Goal: Task Accomplishment & Management: Manage account settings

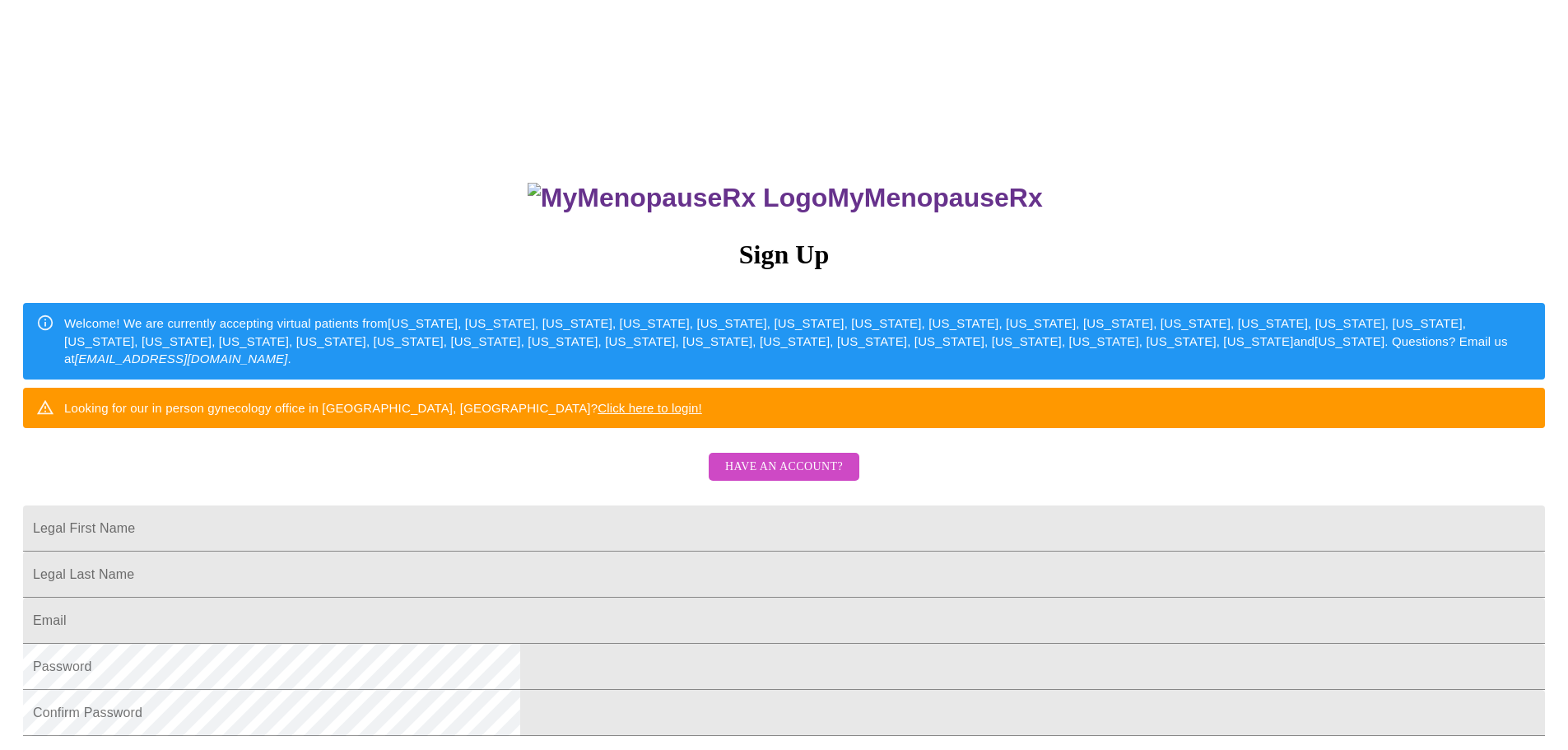
click at [785, 478] on span "Have an account?" at bounding box center [784, 467] width 118 height 21
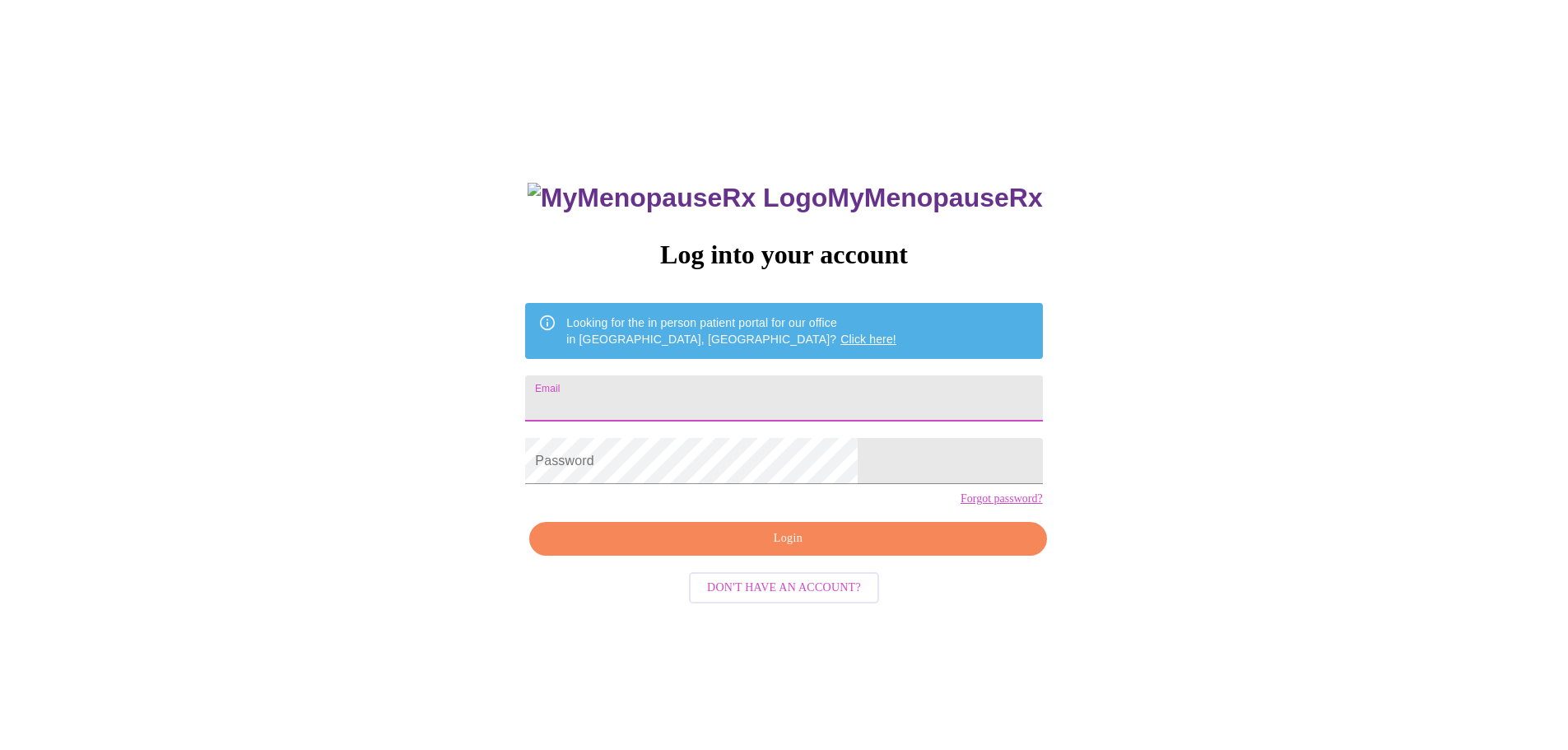
click at [689, 393] on input "Email" at bounding box center [784, 398] width 517 height 46
type input "[EMAIL_ADDRESS][DOMAIN_NAME]"
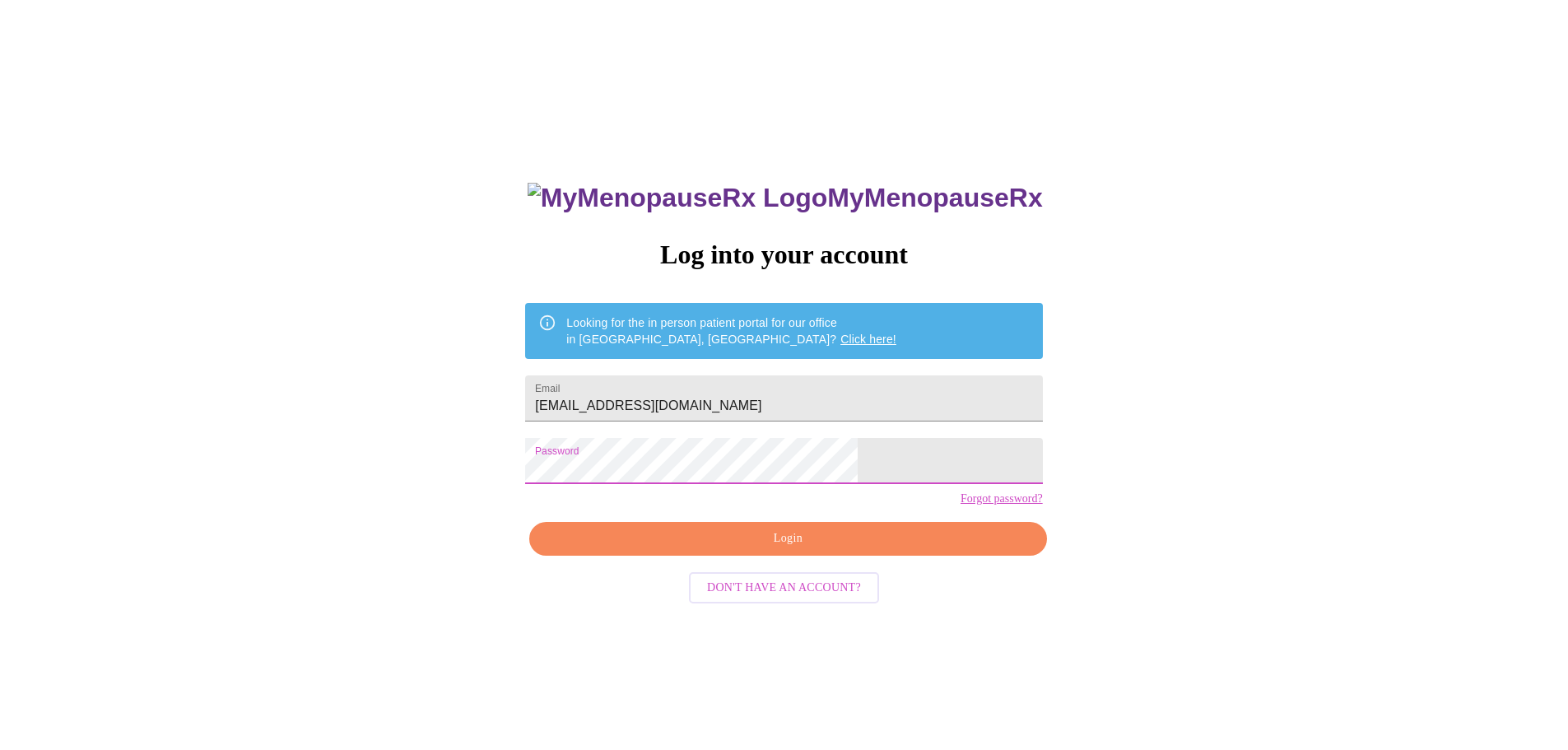
click at [781, 550] on button "Login" at bounding box center [787, 538] width 517 height 33
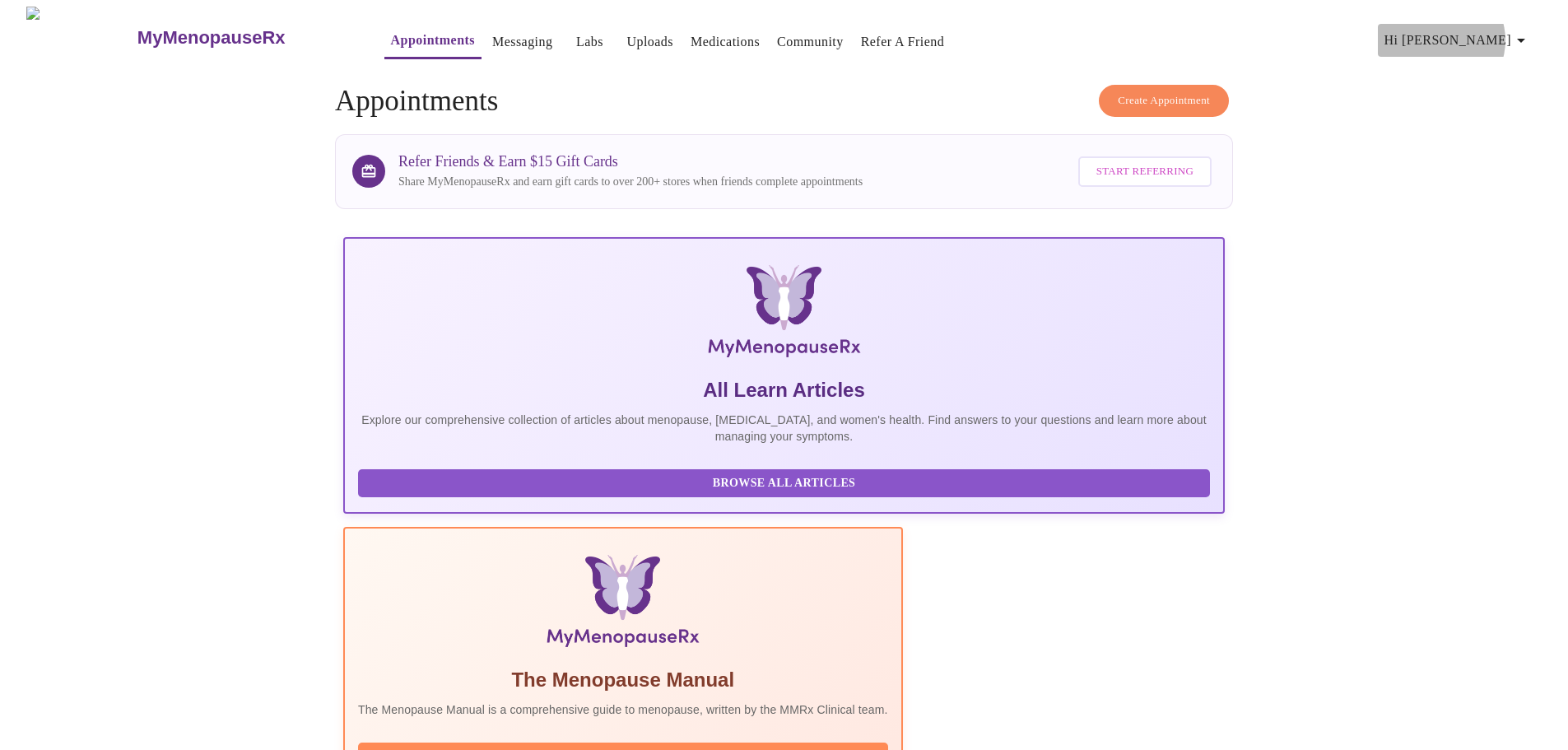
click at [1506, 33] on span "Hi [PERSON_NAME]" at bounding box center [1457, 40] width 146 height 23
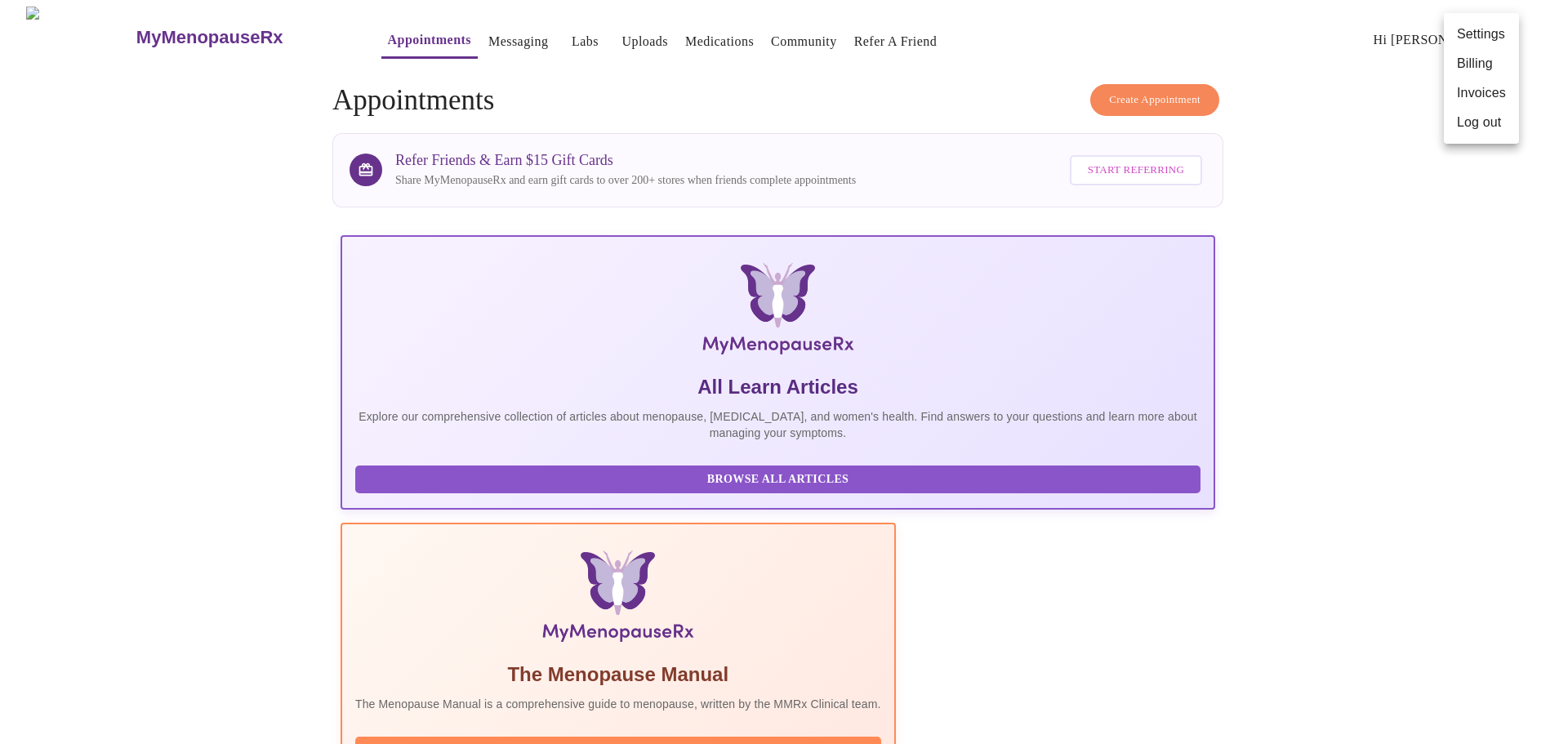
click at [1482, 96] on li "Invoices" at bounding box center [1481, 93] width 75 height 29
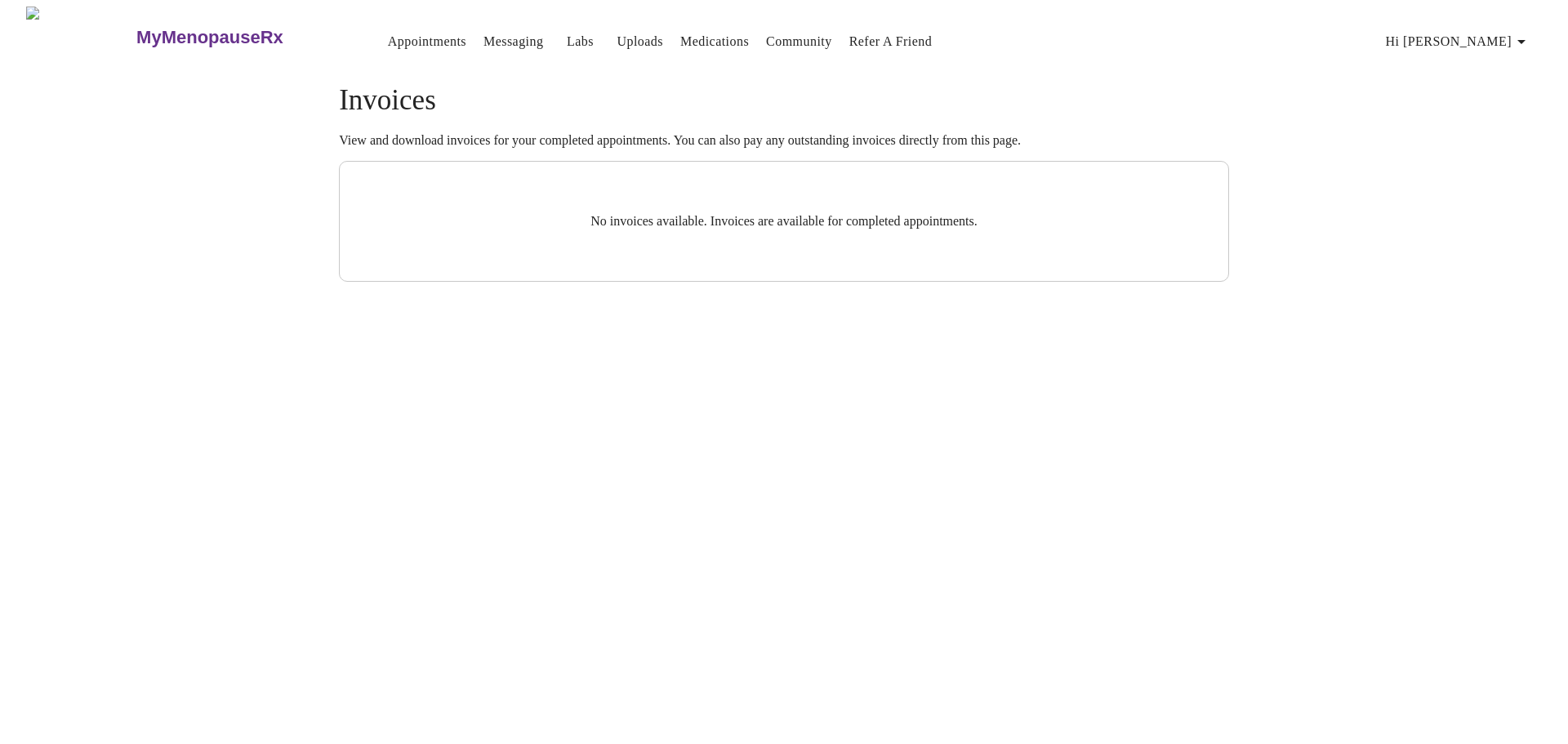
click at [1485, 34] on span "Hi [PERSON_NAME]" at bounding box center [1458, 42] width 145 height 23
click at [1487, 66] on li "Billing" at bounding box center [1493, 64] width 75 height 29
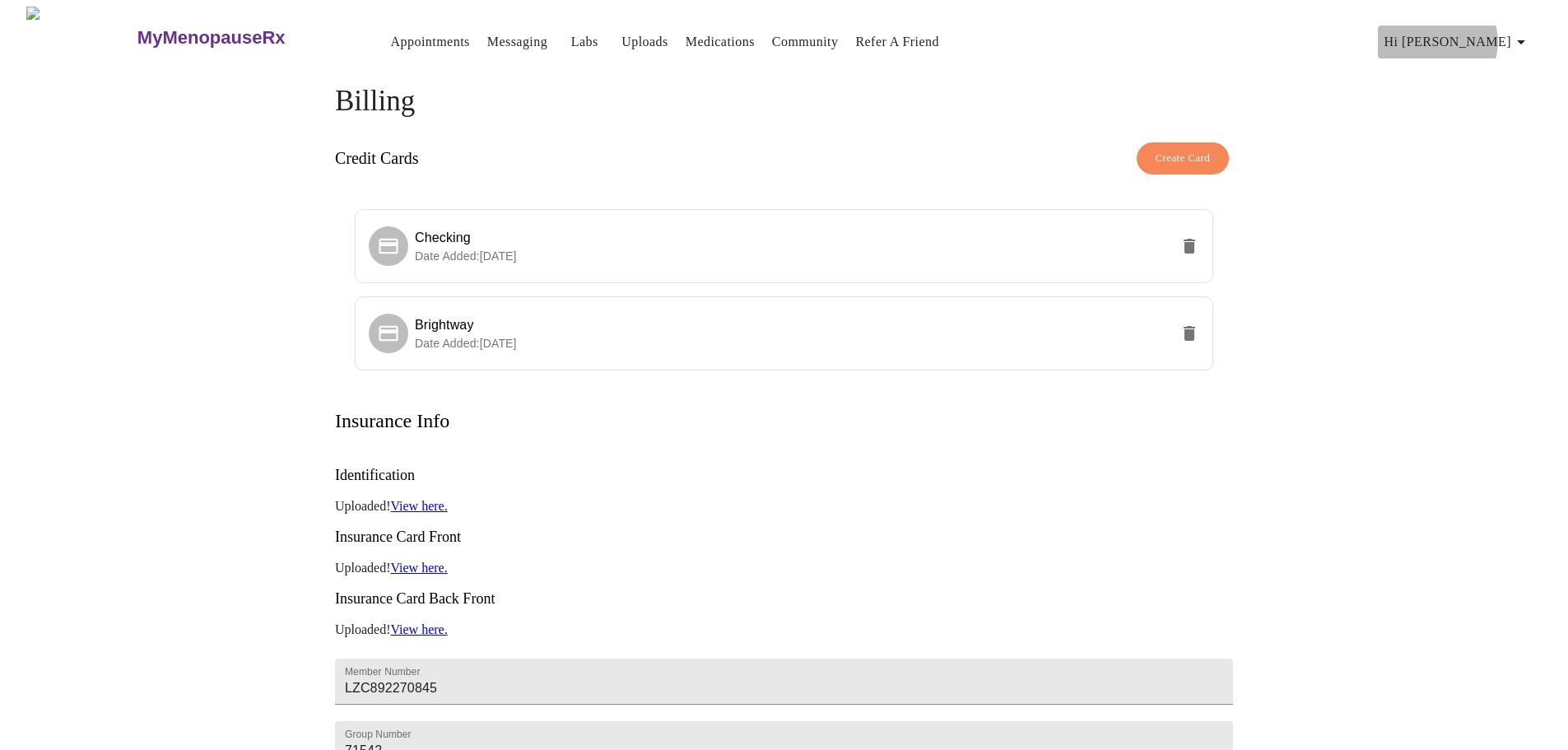
click at [1502, 34] on span "Hi [PERSON_NAME]" at bounding box center [1457, 42] width 146 height 23
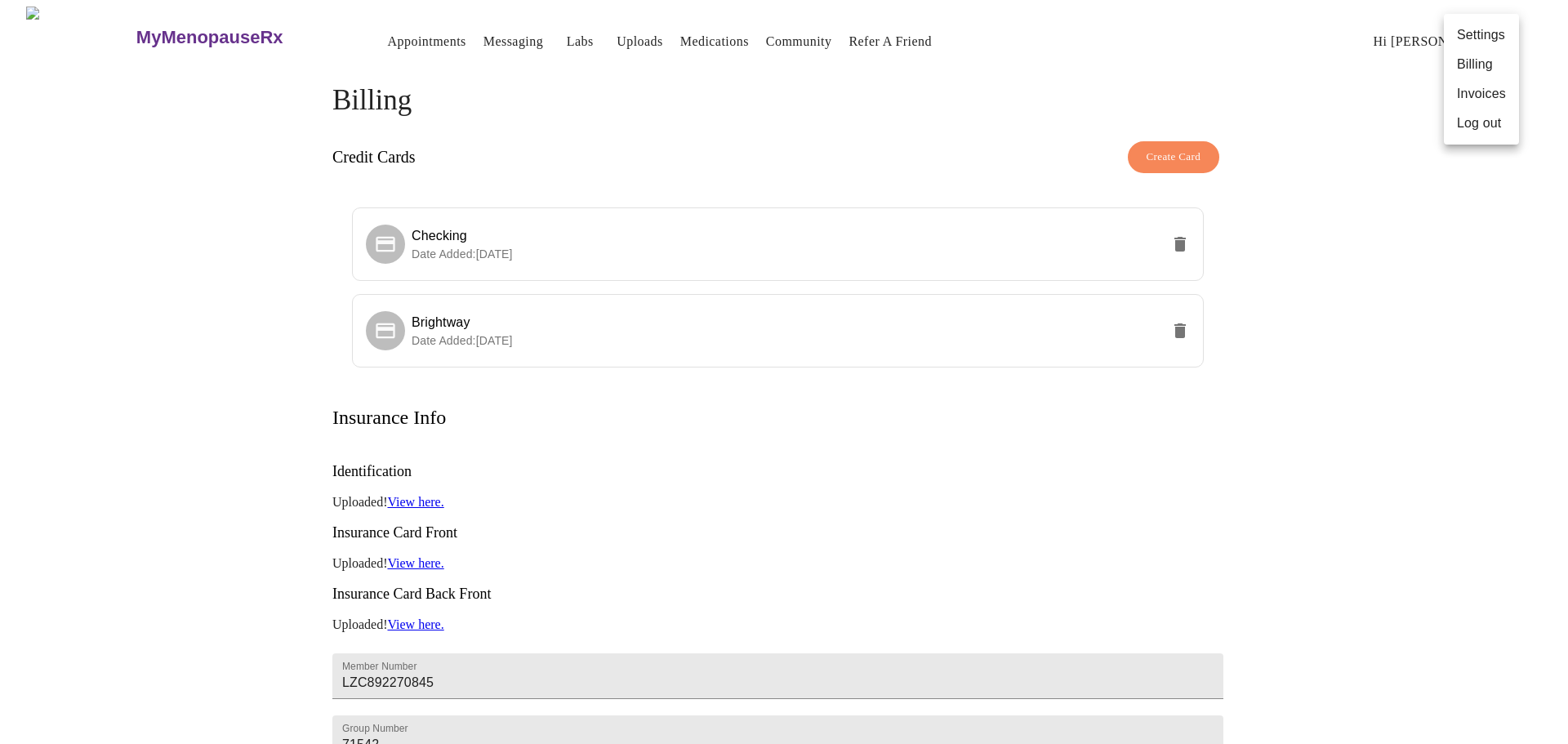
click at [1484, 90] on li "Invoices" at bounding box center [1481, 94] width 75 height 29
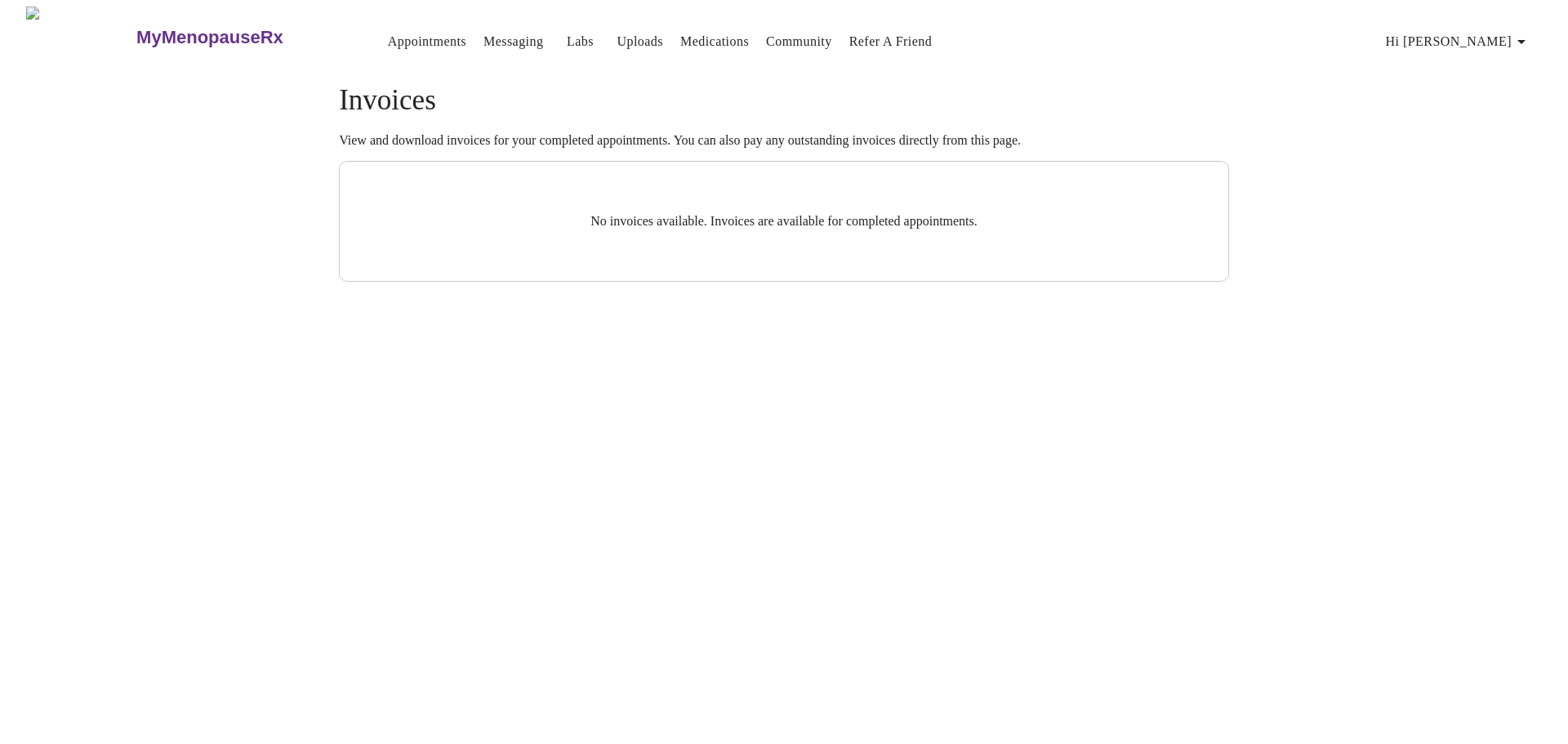
click at [1479, 37] on span "Hi [PERSON_NAME]" at bounding box center [1458, 42] width 145 height 23
click at [372, 35] on div at bounding box center [784, 372] width 1568 height 744
click at [388, 39] on link "Appointments" at bounding box center [427, 42] width 79 height 23
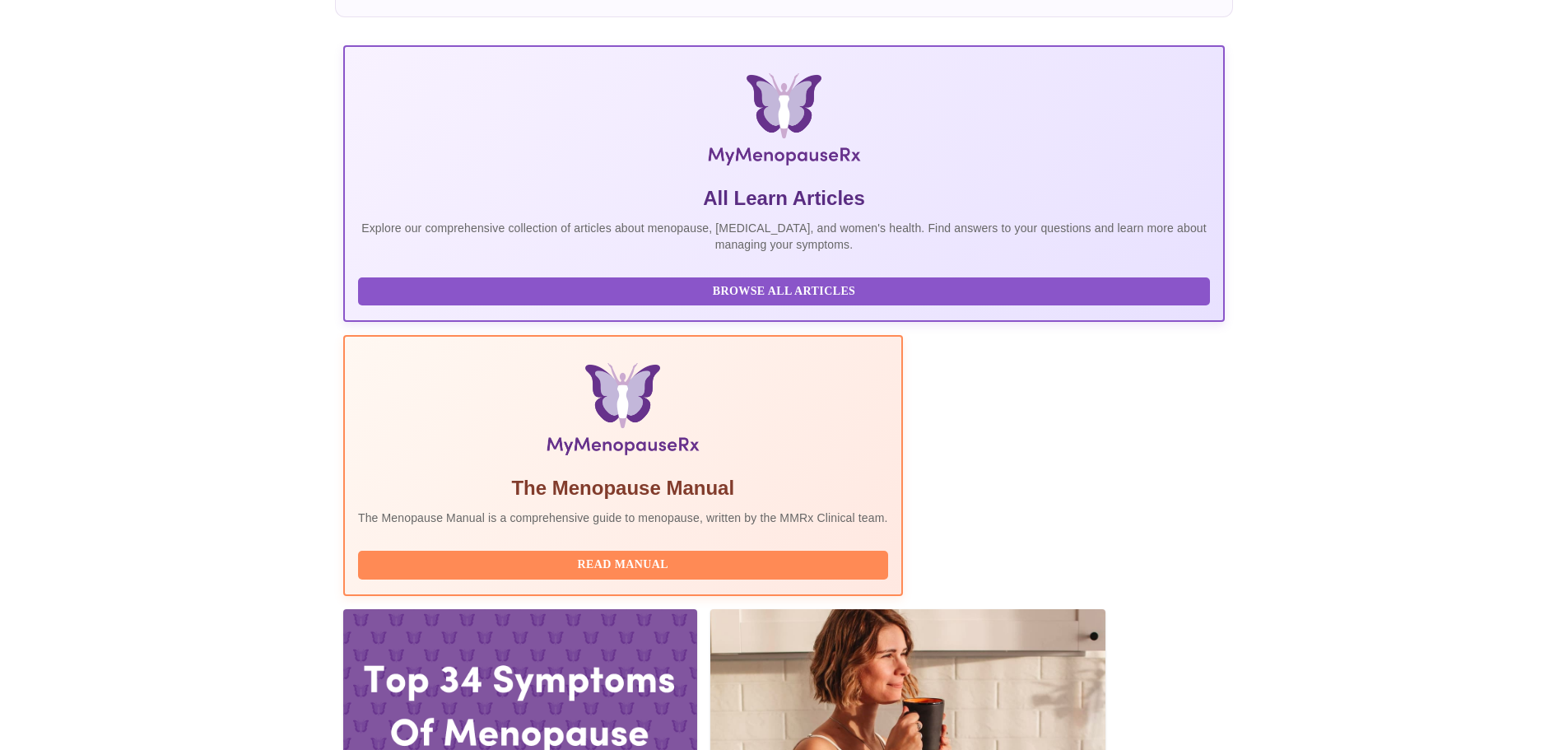
scroll to position [32, 0]
